Goal: Transaction & Acquisition: Purchase product/service

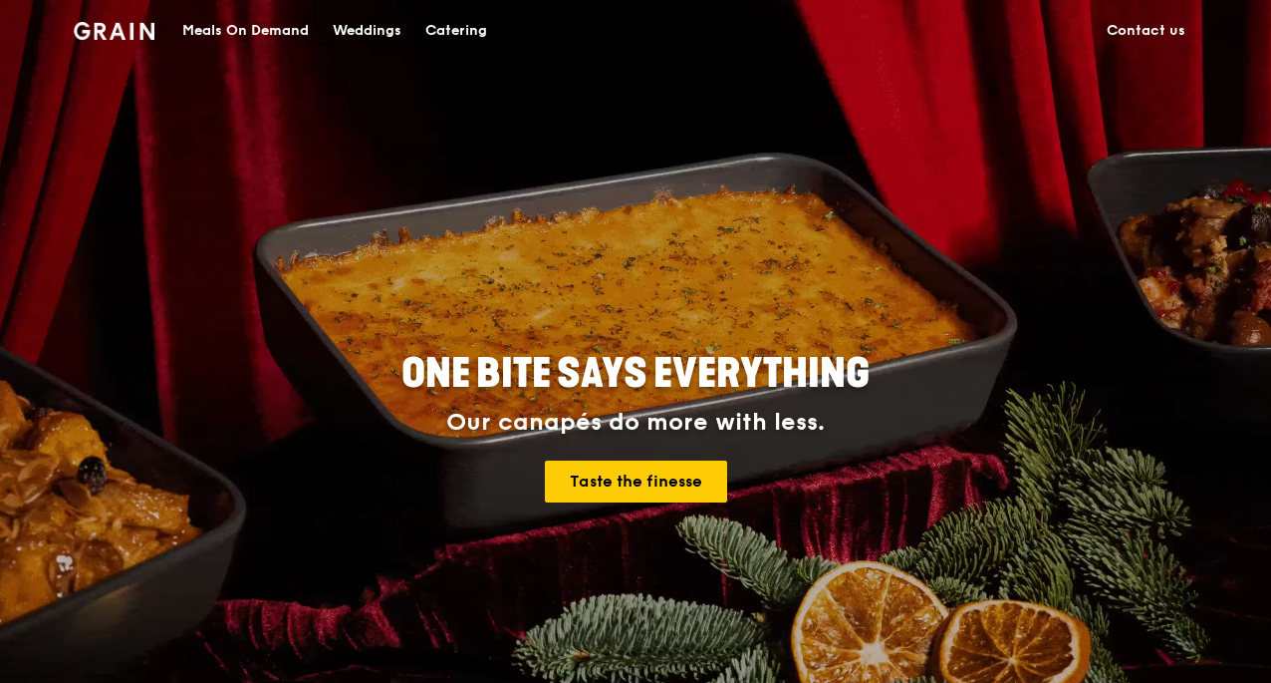
click at [471, 21] on div "Catering" at bounding box center [456, 31] width 62 height 60
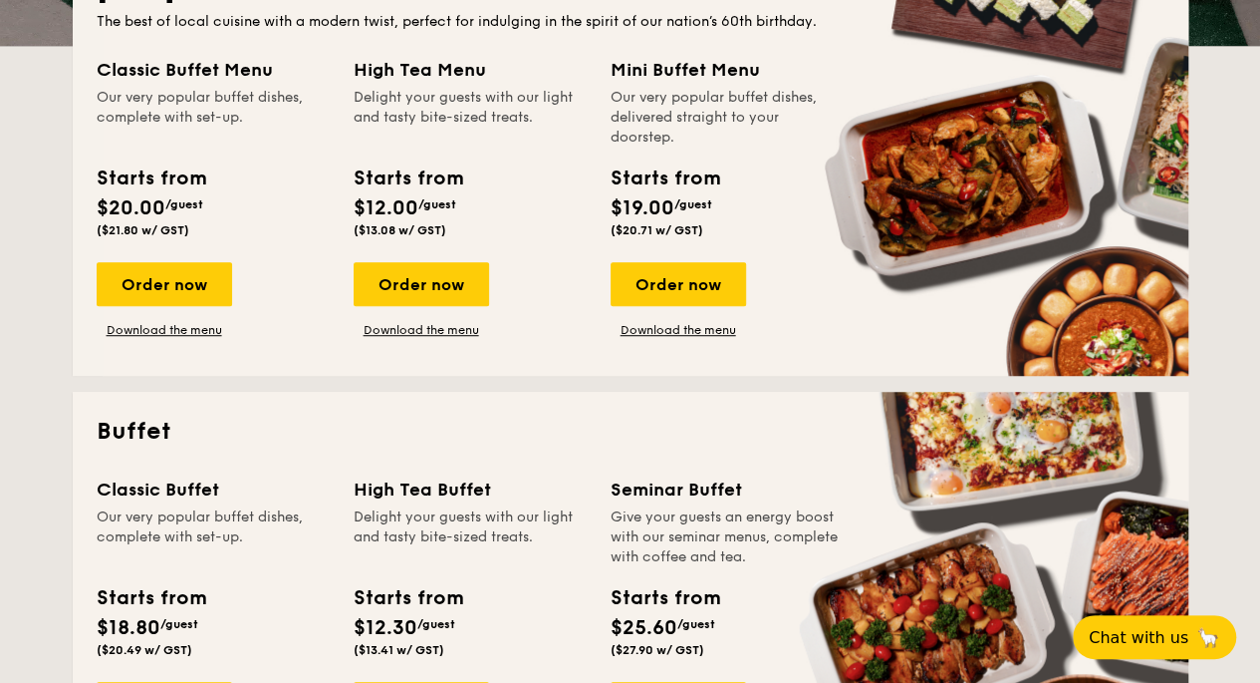
scroll to position [511, 0]
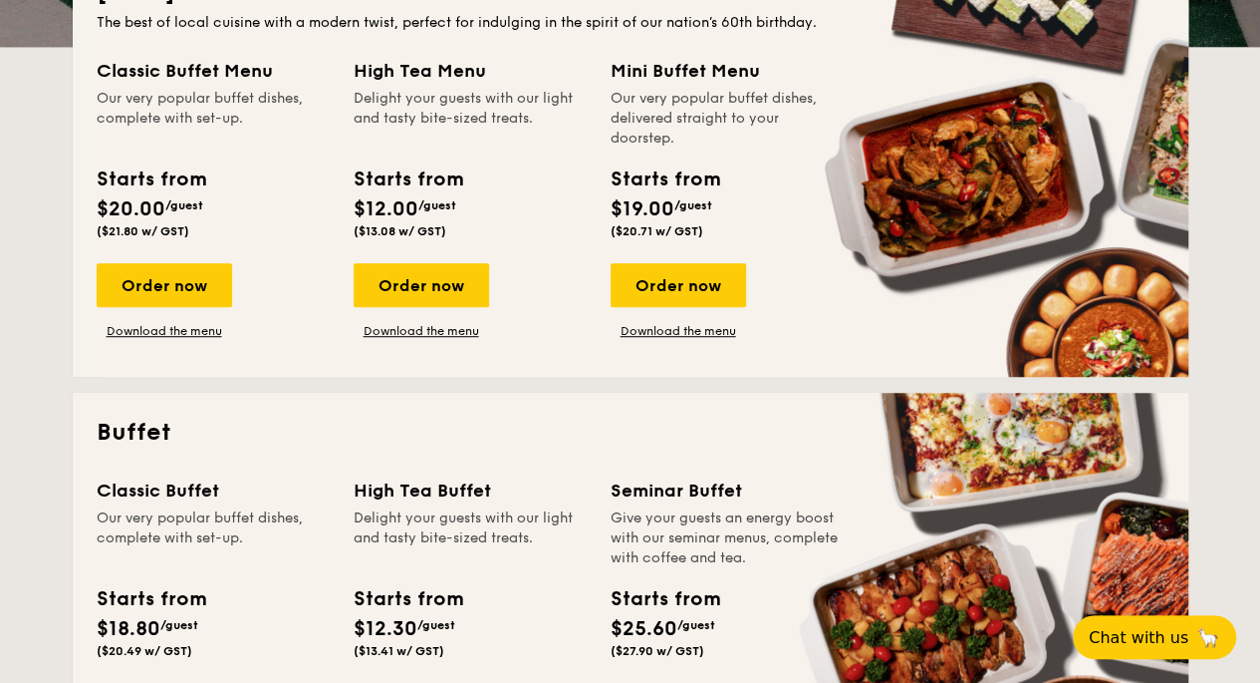
click at [633, 286] on div "Order now" at bounding box center [679, 285] width 136 height 44
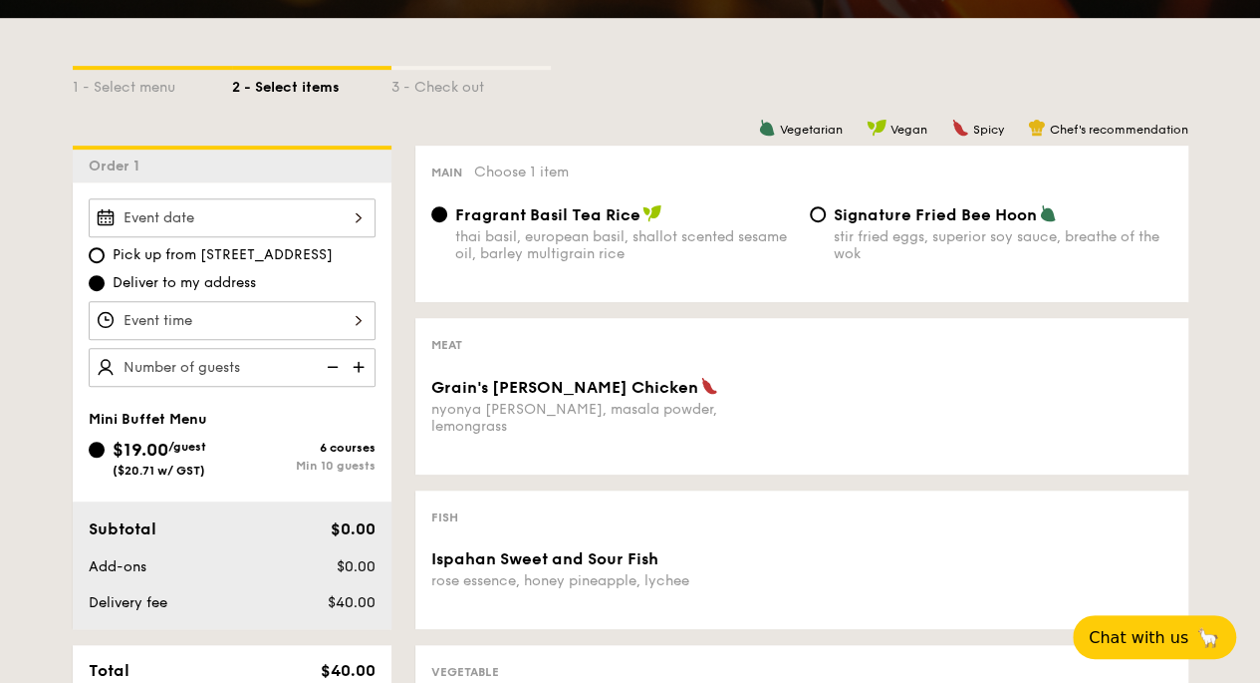
scroll to position [416, 0]
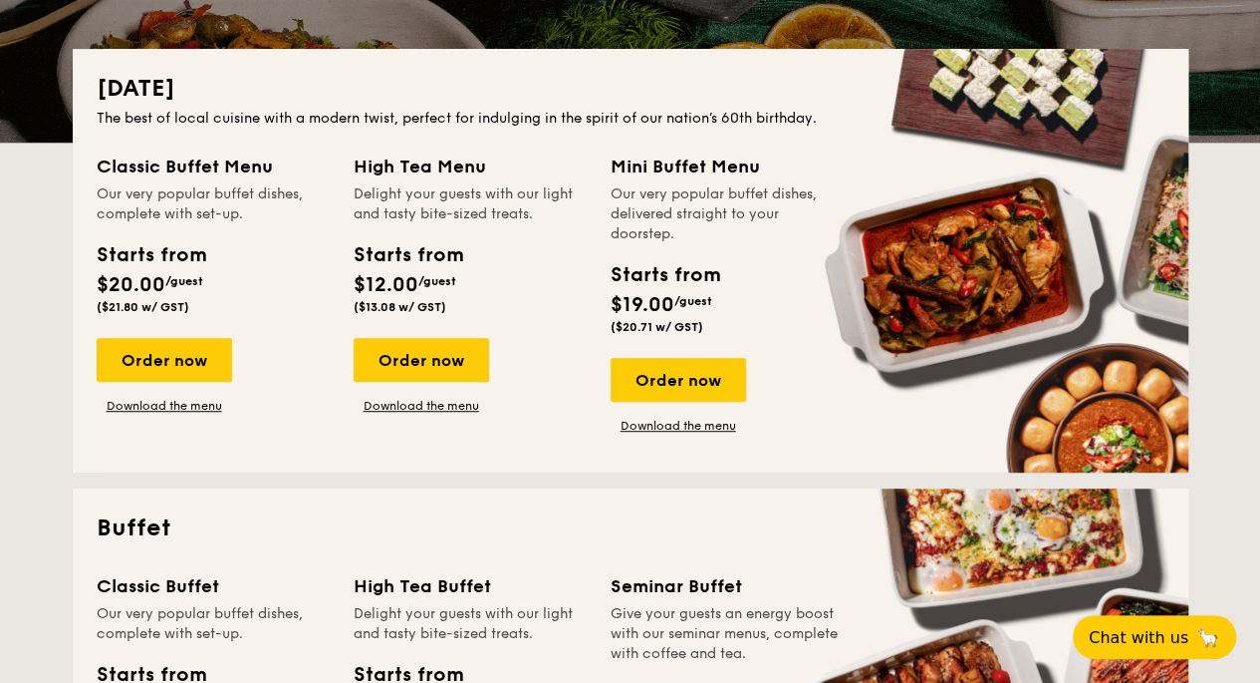
scroll to position [511, 0]
